Goal: Task Accomplishment & Management: Manage account settings

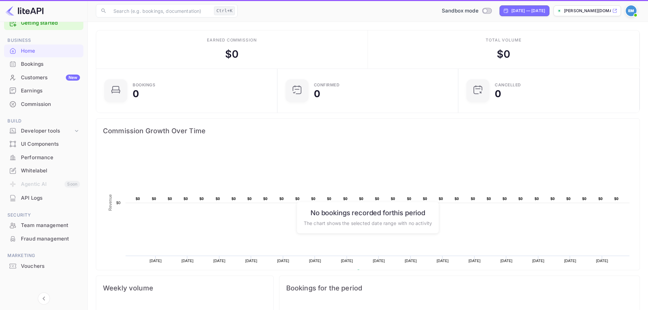
scroll to position [110, 177]
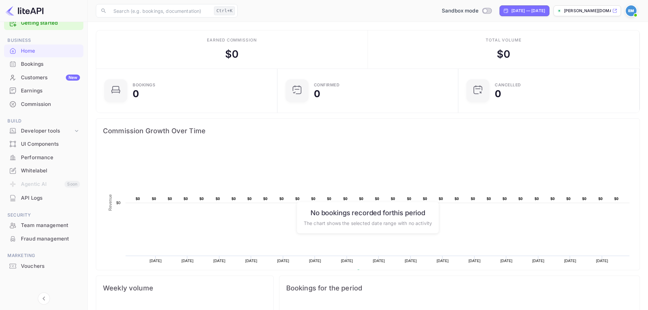
click at [30, 61] on div "Bookings" at bounding box center [50, 64] width 59 height 8
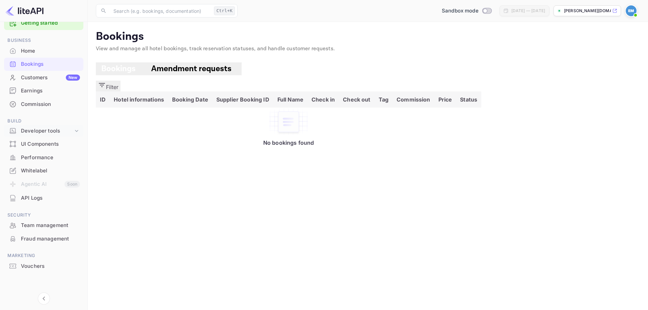
click at [28, 128] on div "Developer tools" at bounding box center [47, 131] width 52 height 8
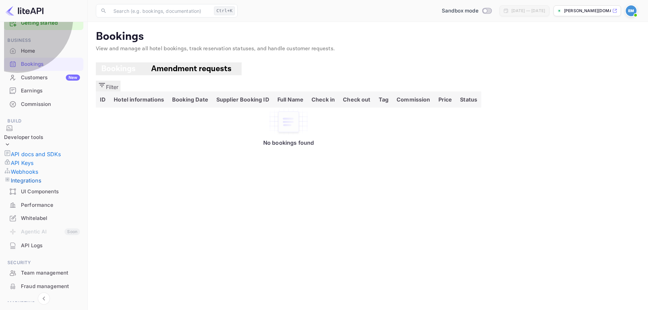
click at [25, 177] on p "Integrations" at bounding box center [26, 181] width 30 height 8
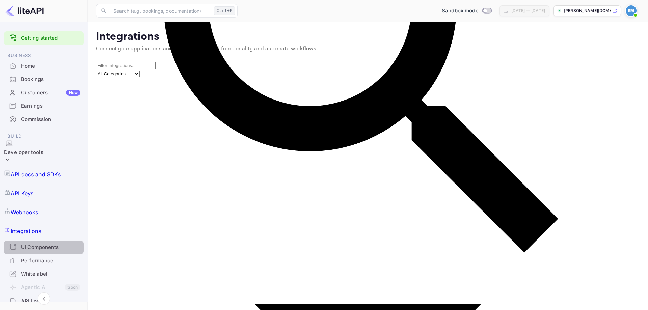
click at [38, 244] on div "UI Components" at bounding box center [50, 248] width 59 height 8
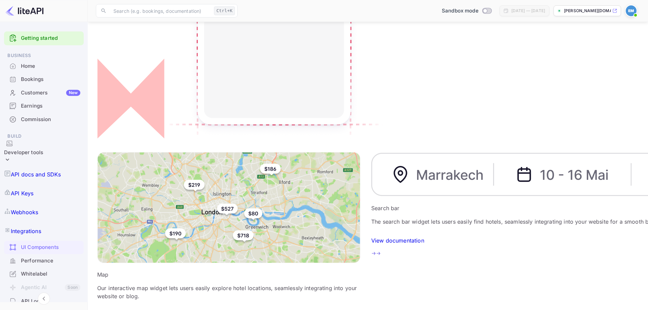
scroll to position [145, 0]
click at [38, 257] on div "Performance" at bounding box center [50, 261] width 59 height 8
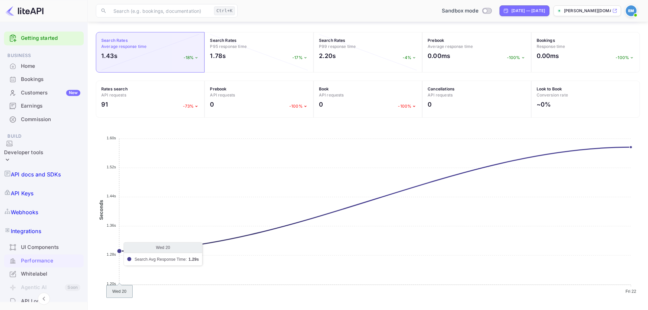
scroll to position [90, 0]
click at [42, 270] on div "Whitelabel" at bounding box center [50, 274] width 59 height 8
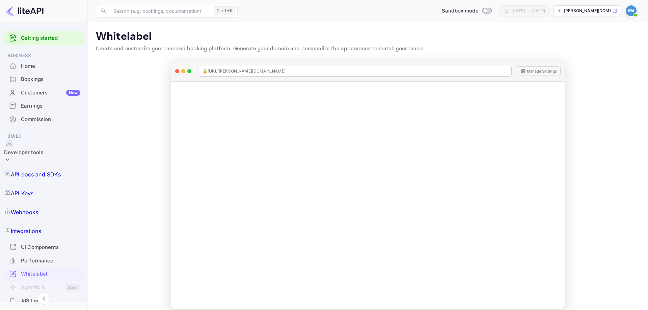
scroll to position [57, 0]
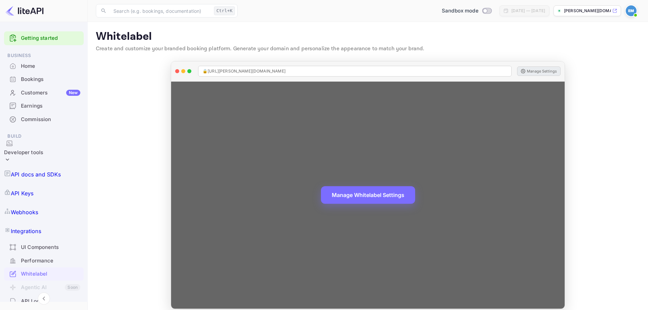
click at [550, 70] on button "Manage Settings" at bounding box center [539, 70] width 44 height 9
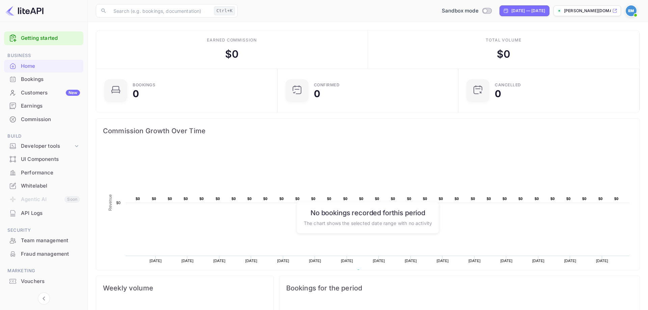
scroll to position [110, 177]
click at [635, 13] on span at bounding box center [635, 15] width 7 height 7
click at [626, 51] on icon at bounding box center [627, 53] width 7 height 7
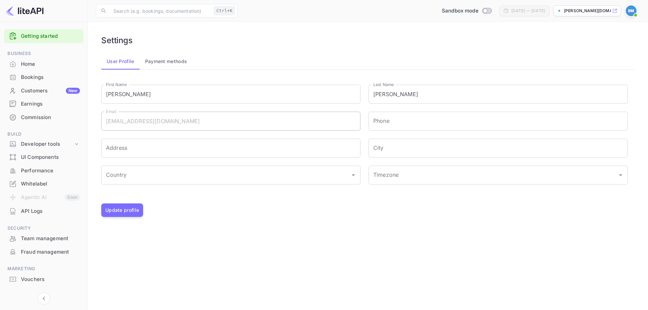
click at [155, 59] on button "Payment methods" at bounding box center [166, 61] width 53 height 16
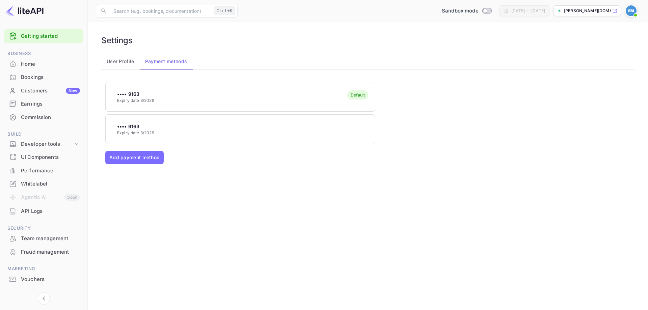
click at [130, 60] on button "User Profile" at bounding box center [120, 61] width 38 height 16
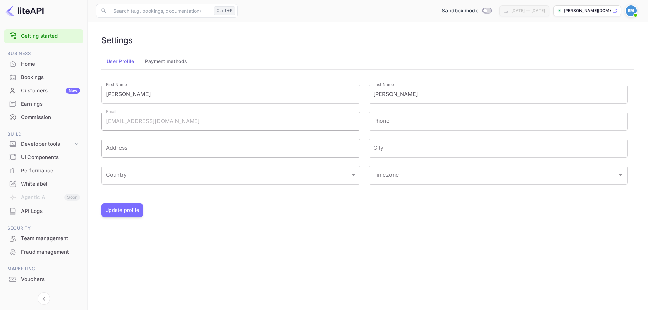
click at [154, 146] on input "Address" at bounding box center [230, 148] width 259 height 19
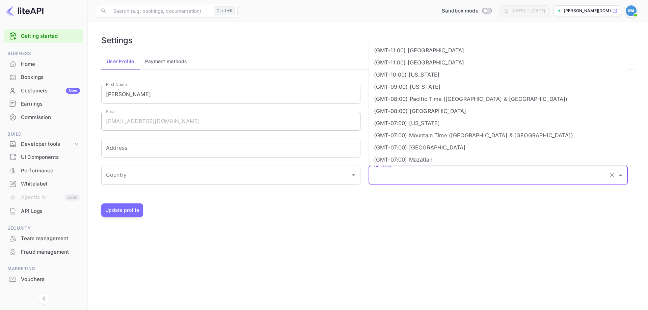
click at [416, 176] on input "Timezone" at bounding box center [489, 175] width 234 height 13
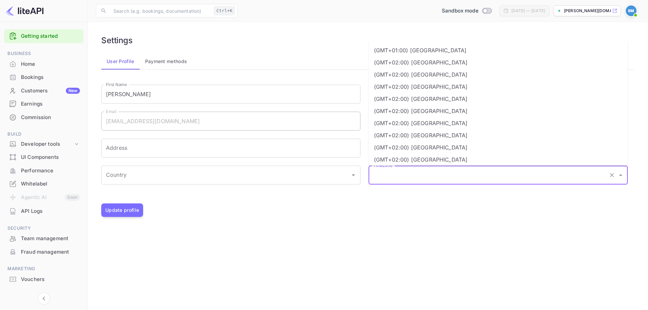
scroll to position [567, 0]
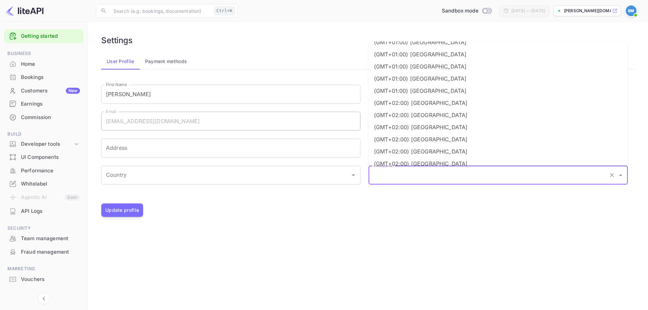
click at [417, 137] on li "(GMT+02:00) Harare" at bounding box center [498, 139] width 259 height 12
type input "(GMT+02:00) Harare"
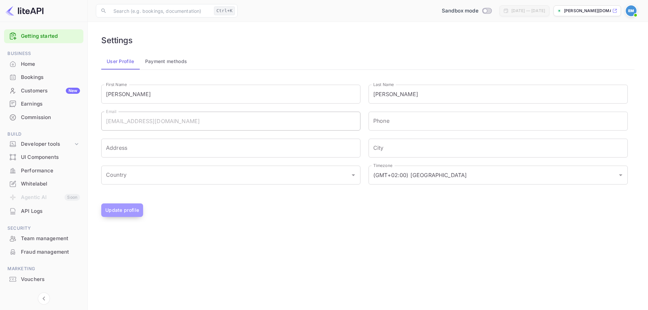
click at [116, 207] on button "Update profile" at bounding box center [122, 211] width 42 height 14
click at [49, 187] on div "Whitelabel" at bounding box center [50, 184] width 59 height 8
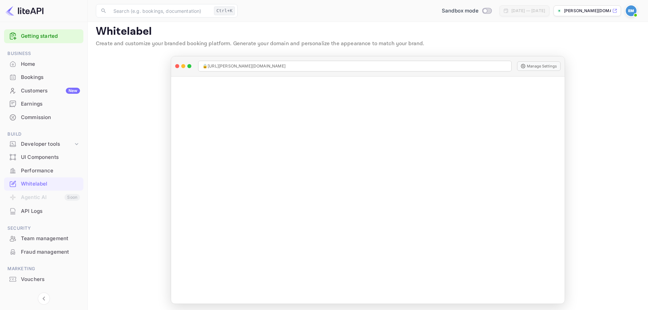
scroll to position [7, 0]
